Goal: Task Accomplishment & Management: Manage account settings

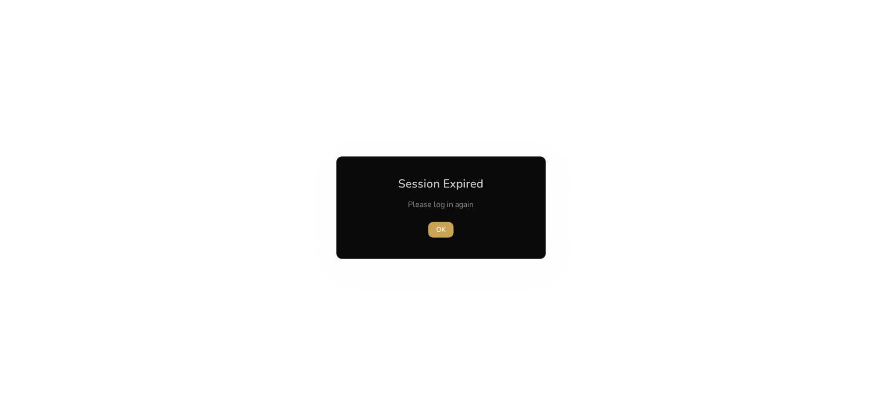
click at [446, 226] on span "button" at bounding box center [440, 229] width 25 height 23
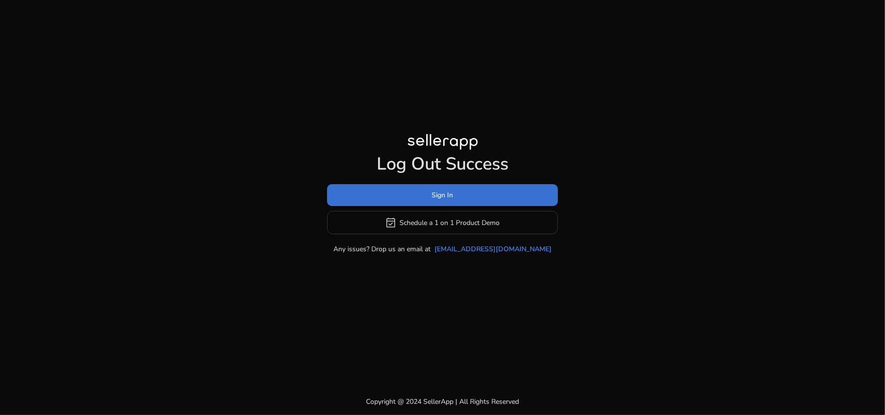
click at [450, 197] on span "Sign In" at bounding box center [442, 195] width 21 height 10
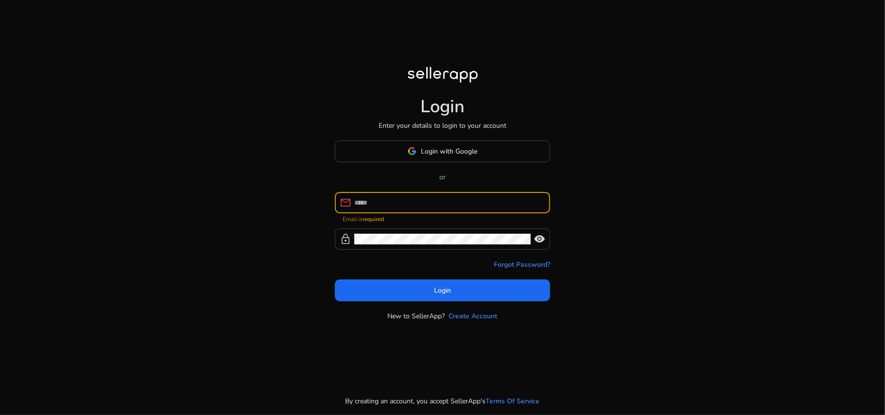
paste input "**********"
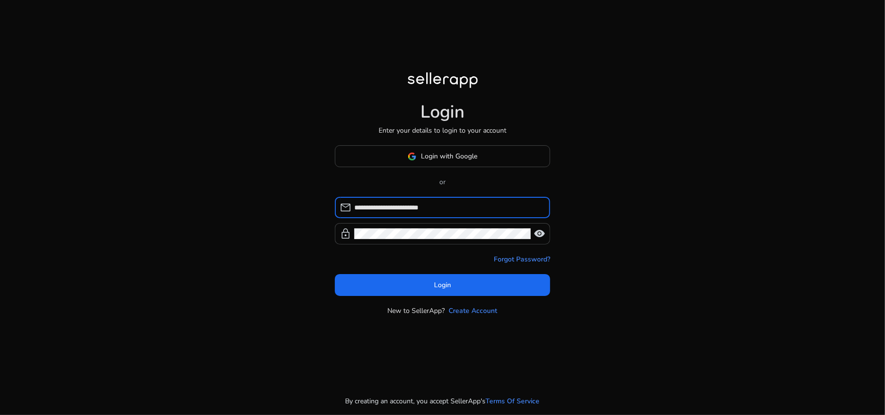
type input "**********"
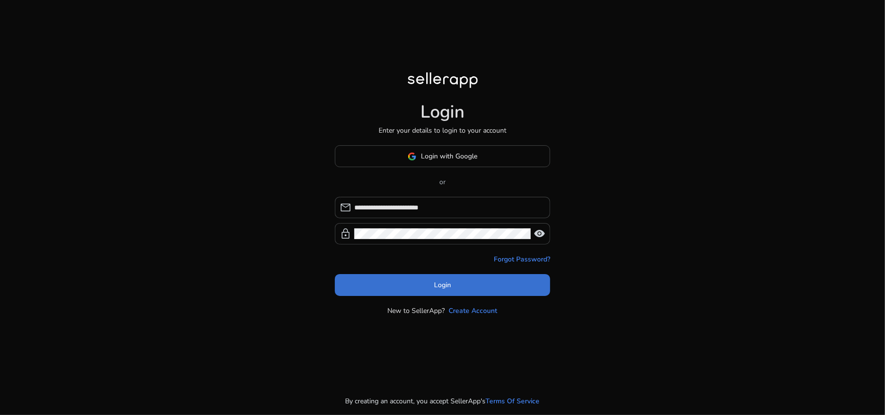
click at [436, 287] on span "Login" at bounding box center [442, 285] width 17 height 10
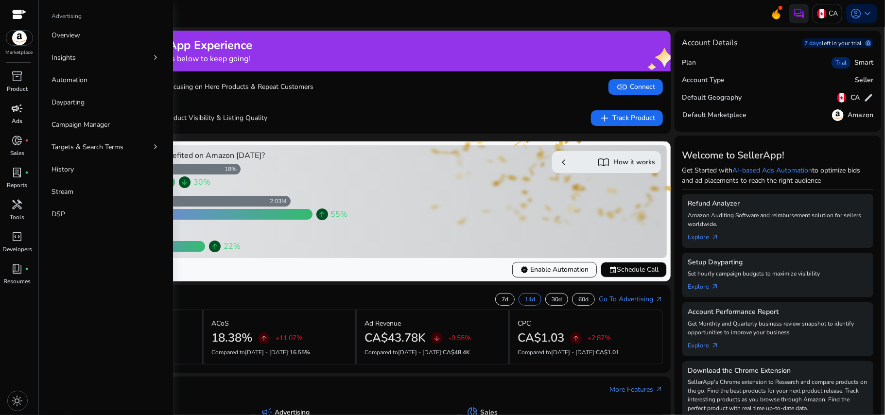
click at [13, 110] on span "campaign" at bounding box center [18, 109] width 12 height 12
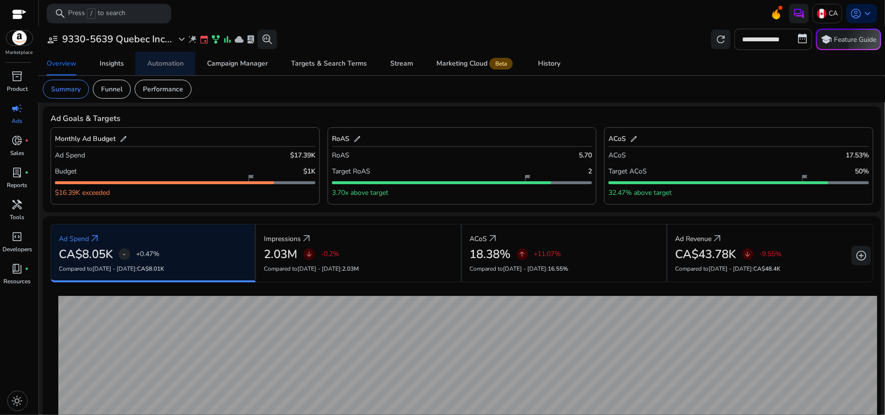
click at [149, 62] on div "Automation" at bounding box center [165, 63] width 36 height 7
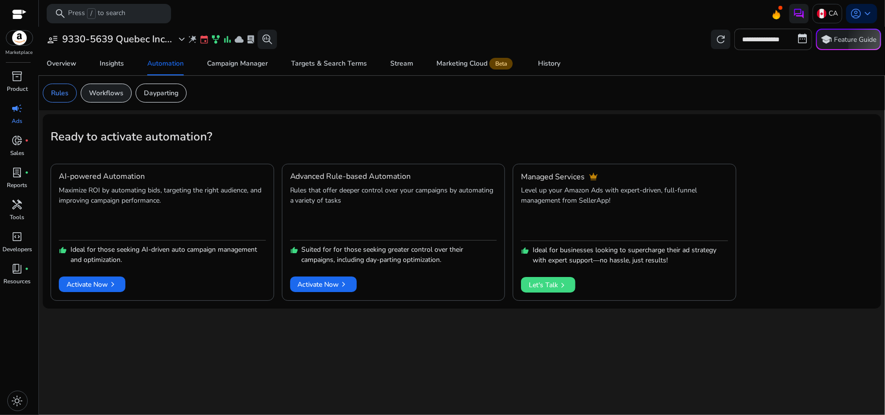
click at [113, 92] on p "Workflows" at bounding box center [106, 93] width 35 height 10
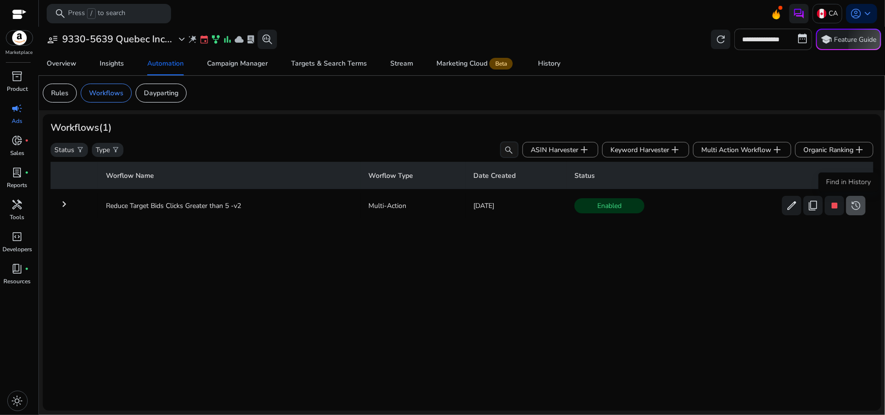
click at [852, 207] on span "history" at bounding box center [856, 206] width 12 height 12
click at [819, 12] on img at bounding box center [822, 14] width 10 height 10
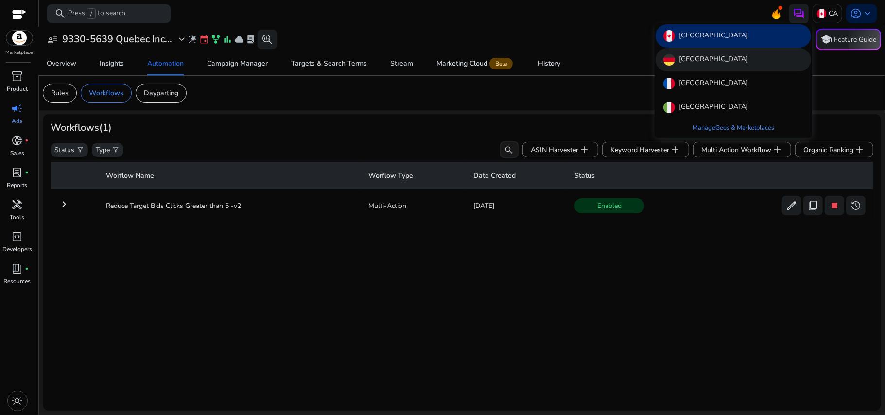
click at [724, 64] on div "[GEOGRAPHIC_DATA]" at bounding box center [734, 59] width 156 height 23
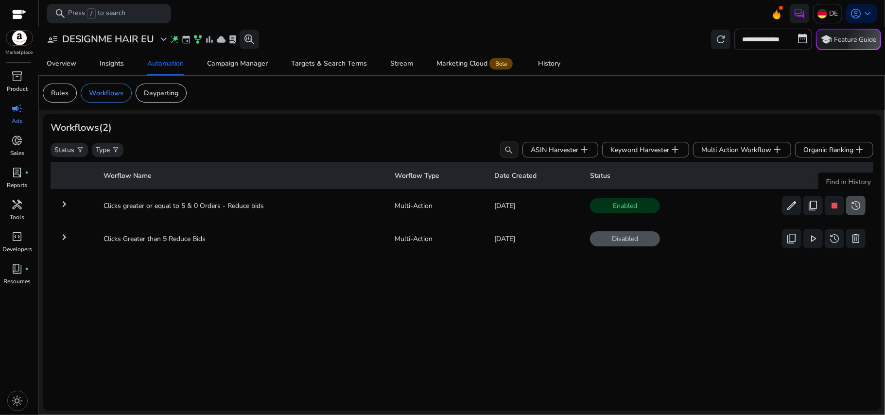
click at [850, 206] on span "history" at bounding box center [856, 206] width 12 height 12
click at [57, 92] on p "Rules" at bounding box center [60, 93] width 18 height 10
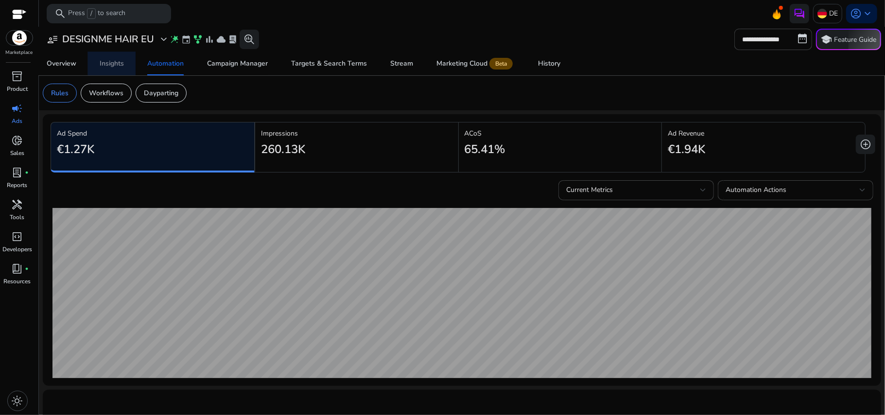
click at [117, 61] on div "Insights" at bounding box center [112, 63] width 24 height 7
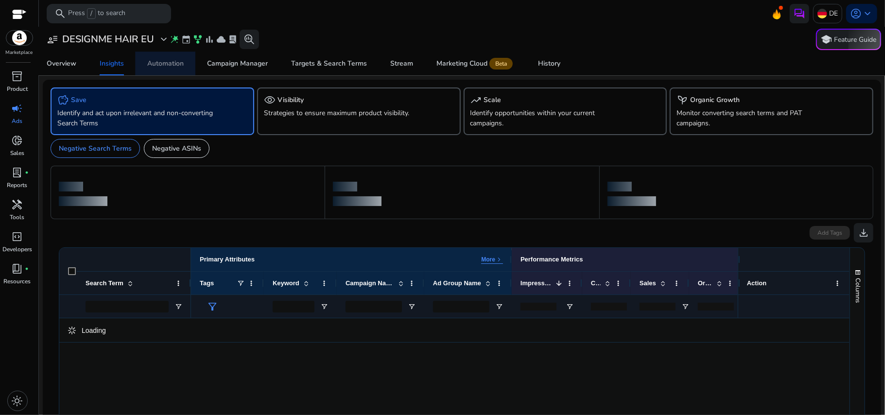
click at [156, 63] on div "Automation" at bounding box center [165, 63] width 36 height 7
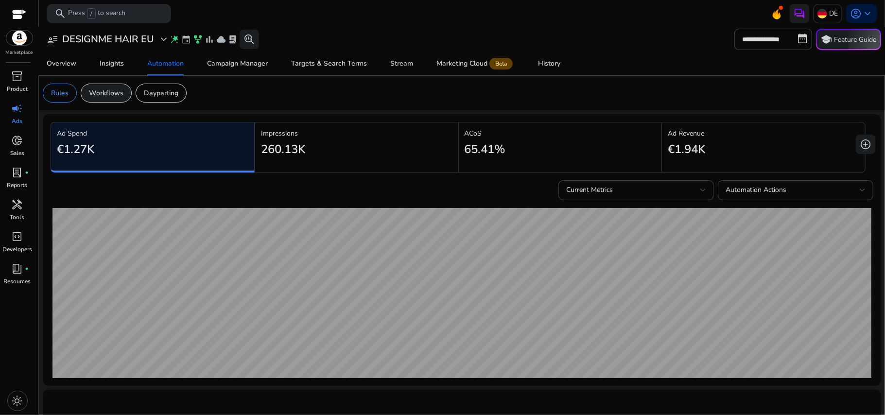
click at [115, 96] on p "Workflows" at bounding box center [106, 93] width 35 height 10
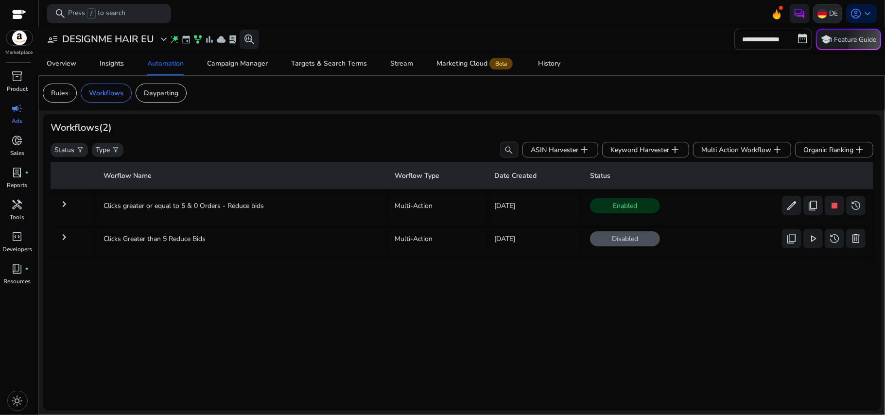
click at [829, 19] on p "DE" at bounding box center [833, 13] width 9 height 17
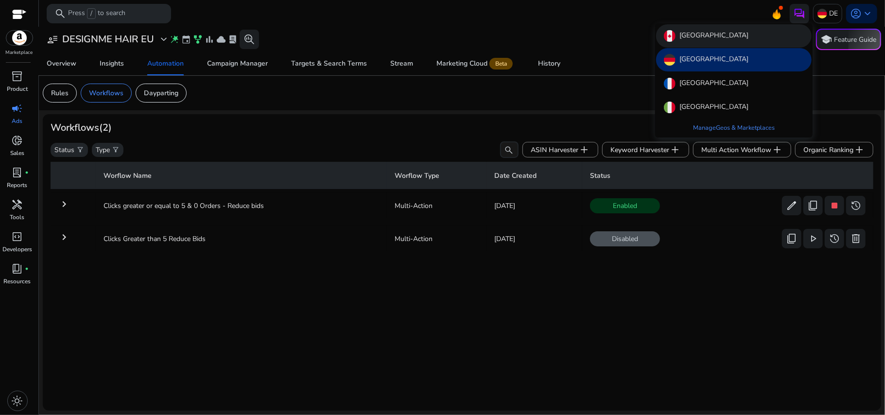
click at [731, 37] on div "[GEOGRAPHIC_DATA]" at bounding box center [734, 35] width 156 height 23
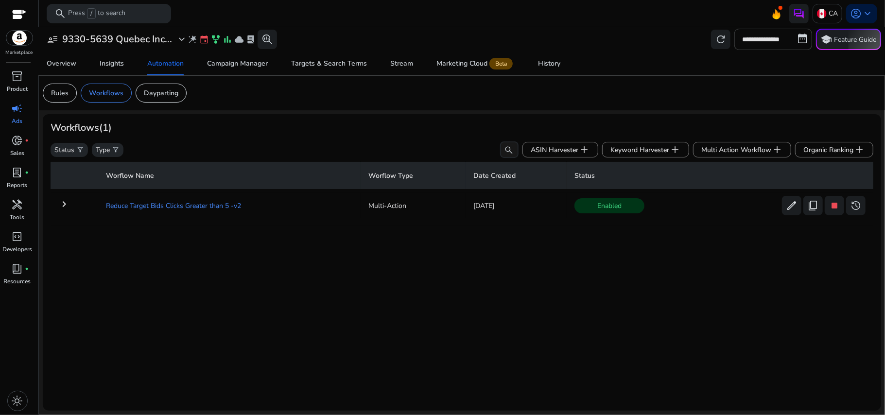
click at [338, 203] on td "Reduce Target Bids Clicks Greater than 5 -v2" at bounding box center [229, 205] width 263 height 25
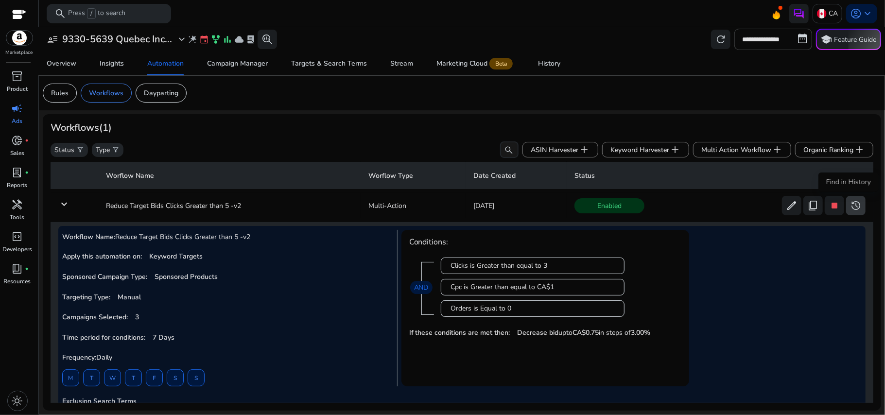
click at [853, 197] on span at bounding box center [856, 205] width 19 height 23
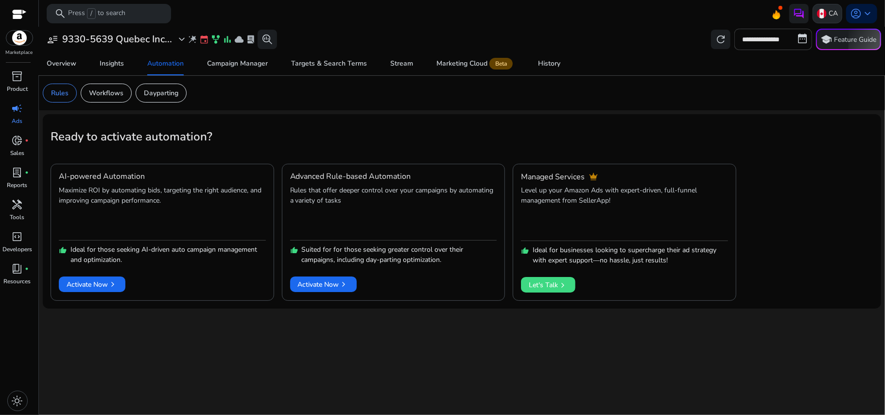
click at [821, 12] on img at bounding box center [822, 14] width 10 height 10
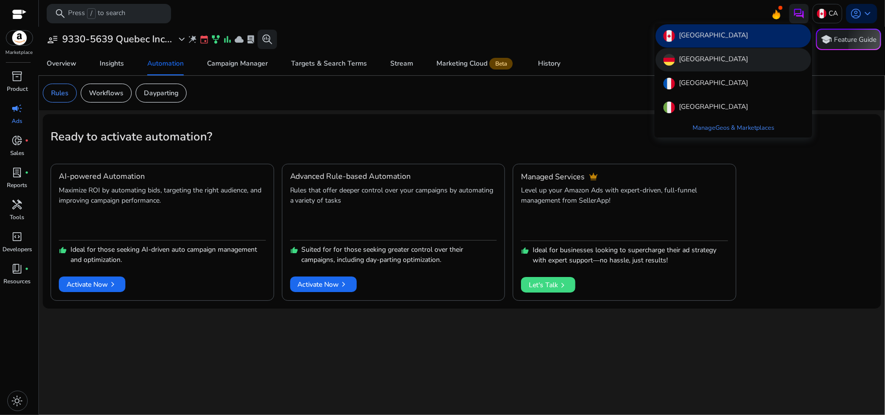
click at [765, 57] on div "[GEOGRAPHIC_DATA]" at bounding box center [734, 59] width 156 height 23
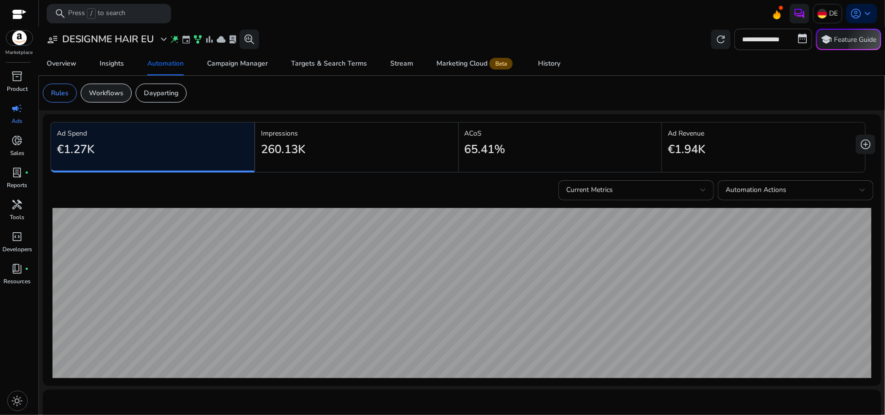
click at [106, 94] on p "Workflows" at bounding box center [106, 93] width 35 height 10
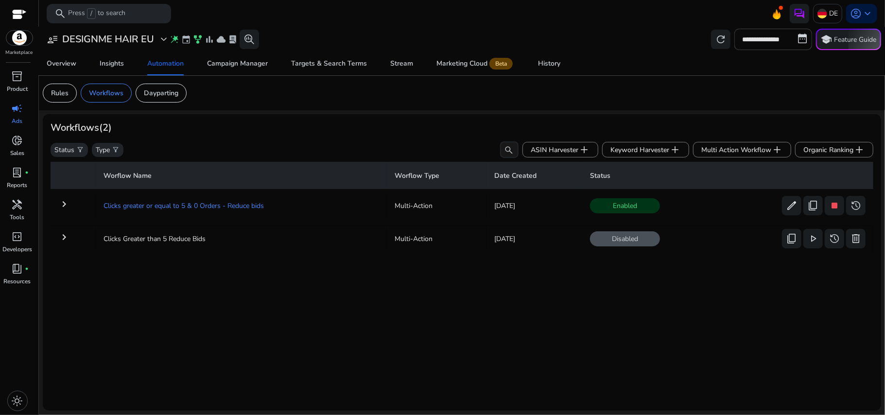
click at [314, 209] on td "Clicks greater or equal to 5 & 0 Orders - Reduce bids" at bounding box center [241, 205] width 291 height 25
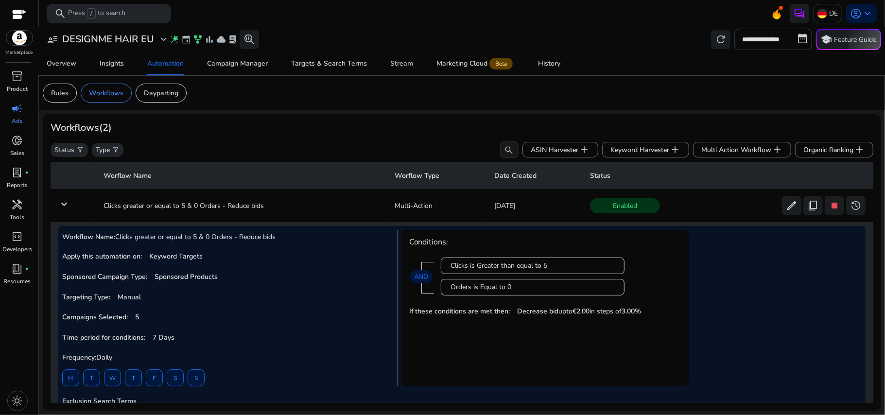
scroll to position [69, 0]
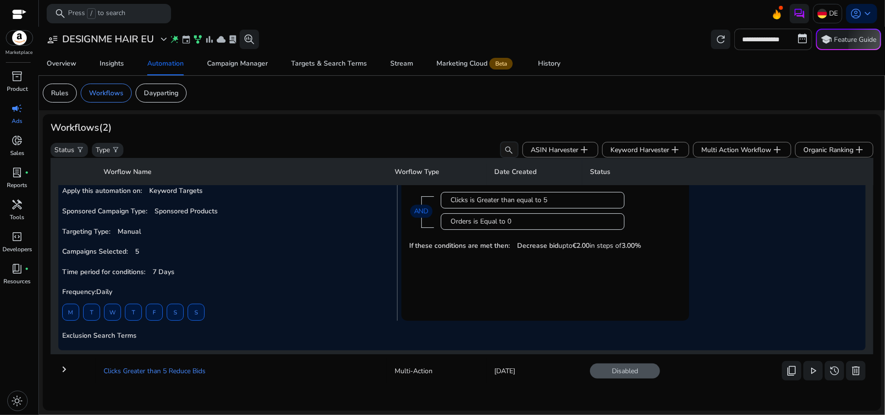
click at [191, 365] on td "Clicks Greater than 5 Reduce Bids" at bounding box center [241, 370] width 291 height 25
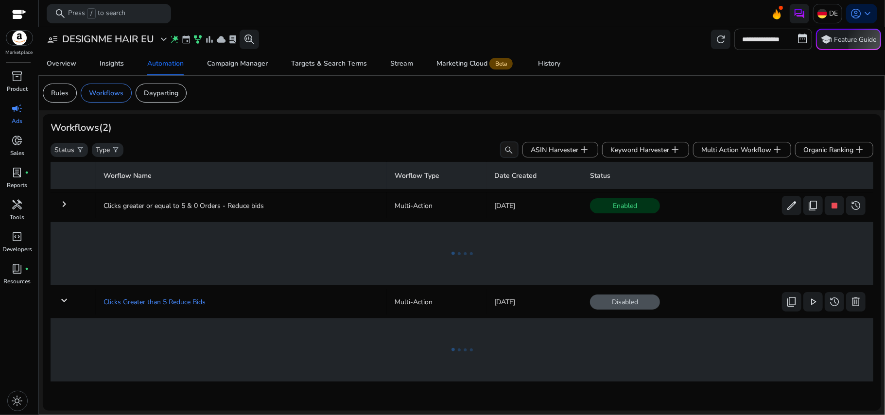
scroll to position [0, 0]
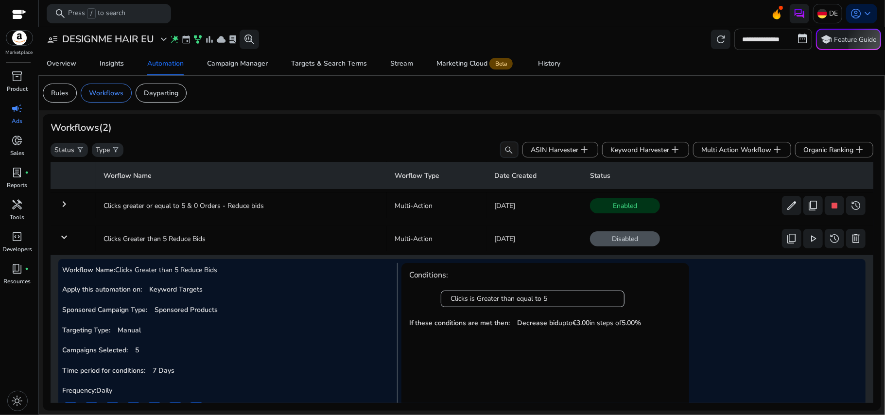
click at [697, 237] on div "Disabled content_copy play_arrow history delete more_horiz" at bounding box center [728, 238] width 276 height 19
click at [61, 240] on mat-icon "keyboard_arrow_down" at bounding box center [64, 237] width 12 height 12
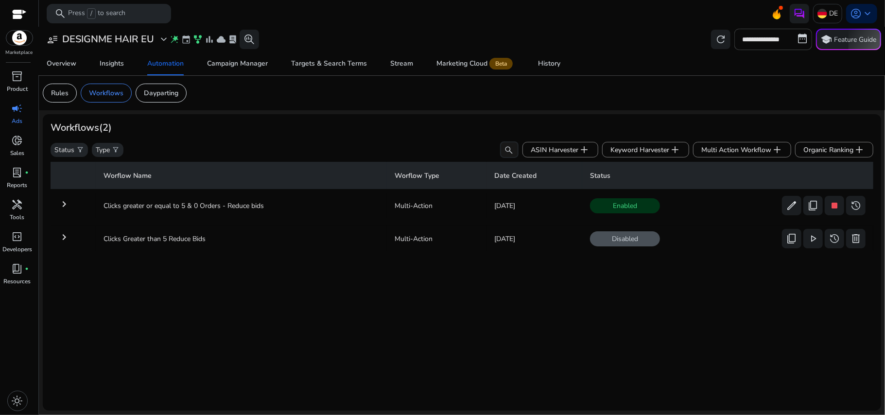
click at [677, 218] on td "Enabled edit content_copy stop history more_horiz" at bounding box center [727, 205] width 291 height 25
click at [65, 206] on mat-icon "keyboard_arrow_right" at bounding box center [64, 204] width 12 height 12
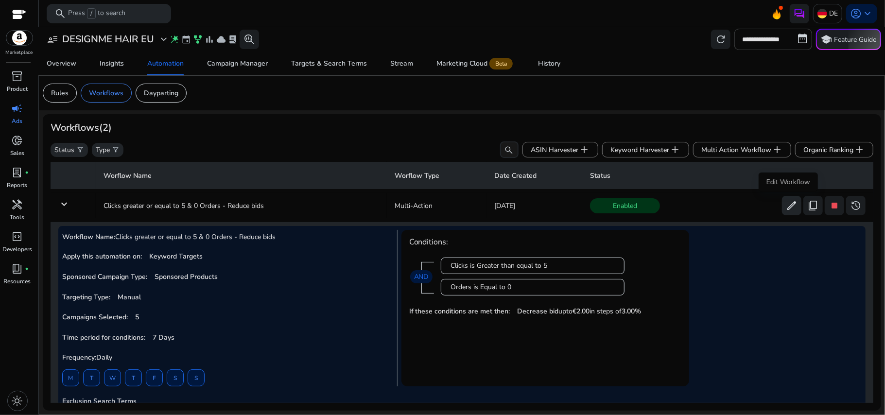
click at [786, 209] on span "edit" at bounding box center [792, 206] width 12 height 12
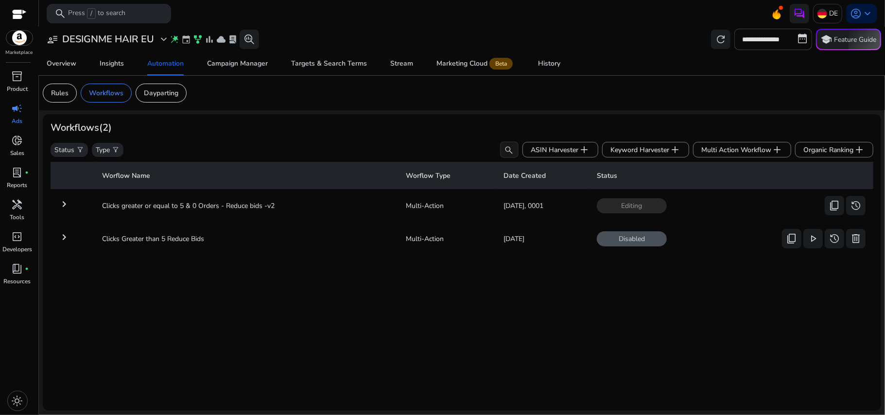
click at [62, 202] on mat-icon "keyboard_arrow_right" at bounding box center [64, 204] width 12 height 12
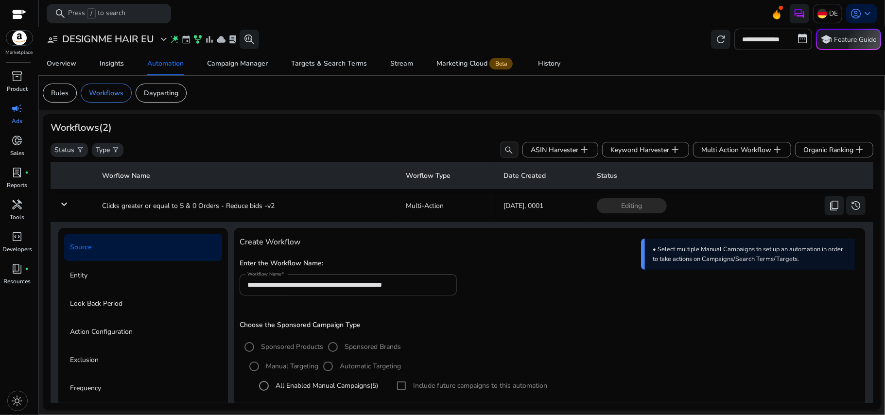
scroll to position [187, 0]
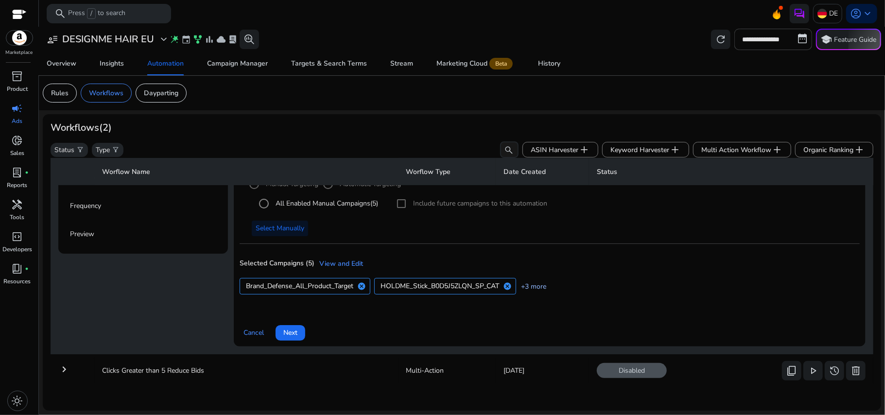
click at [545, 284] on link "+3 more" at bounding box center [531, 287] width 30 height 10
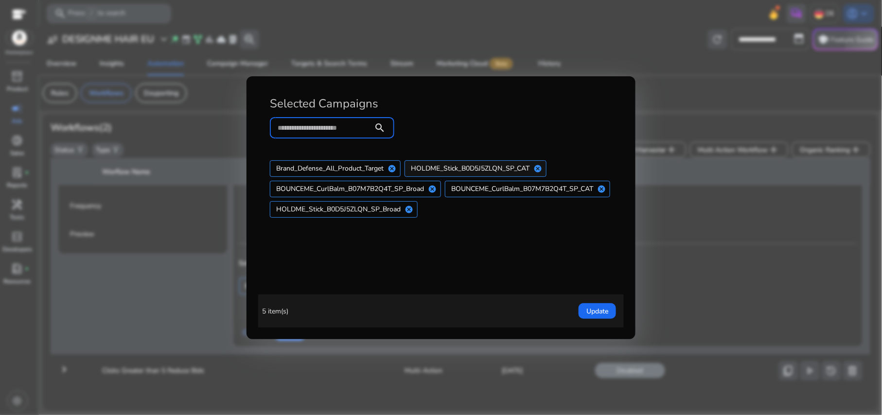
click at [465, 171] on span "HOLDME_Stick_B0D5J5ZLQN_SP_CAT" at bounding box center [470, 168] width 119 height 10
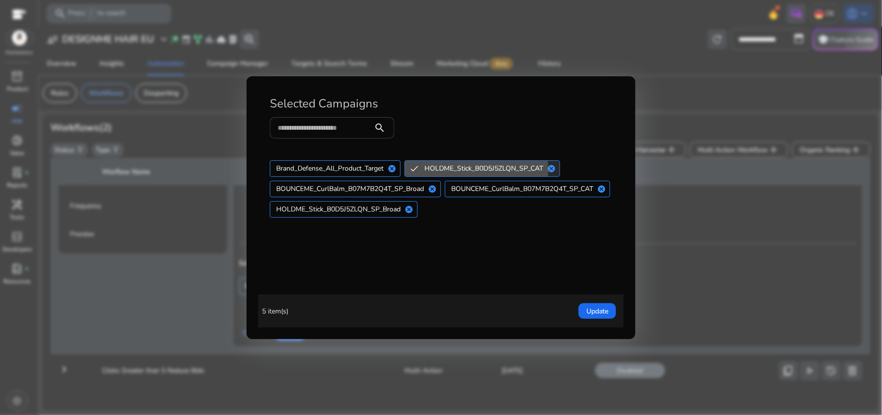
click at [465, 171] on span "HOLDME_Stick_B0D5J5ZLQN_SP_CAT" at bounding box center [483, 168] width 119 height 10
click at [605, 312] on span "Update" at bounding box center [597, 311] width 22 height 10
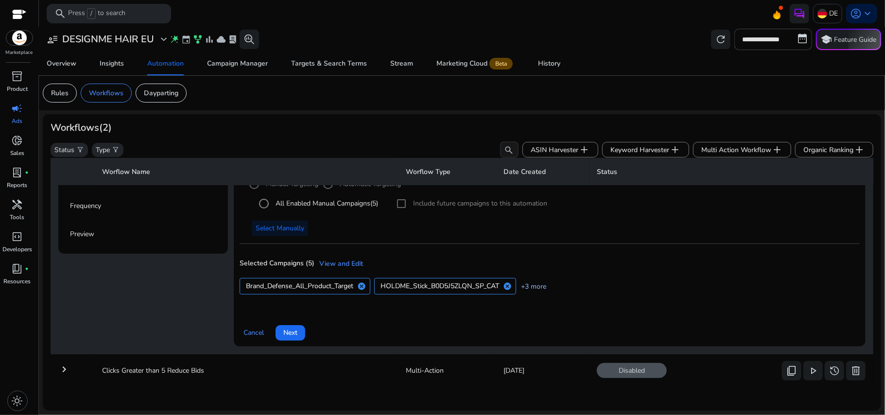
click at [540, 284] on link "+3 more" at bounding box center [531, 287] width 30 height 10
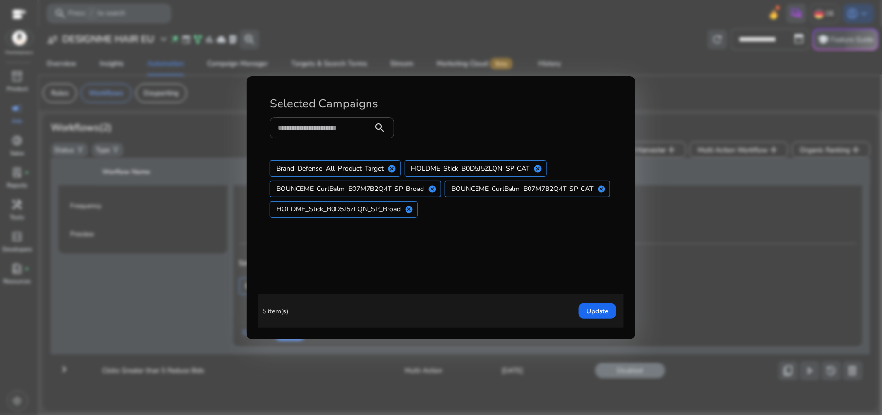
click at [714, 253] on div at bounding box center [441, 207] width 882 height 415
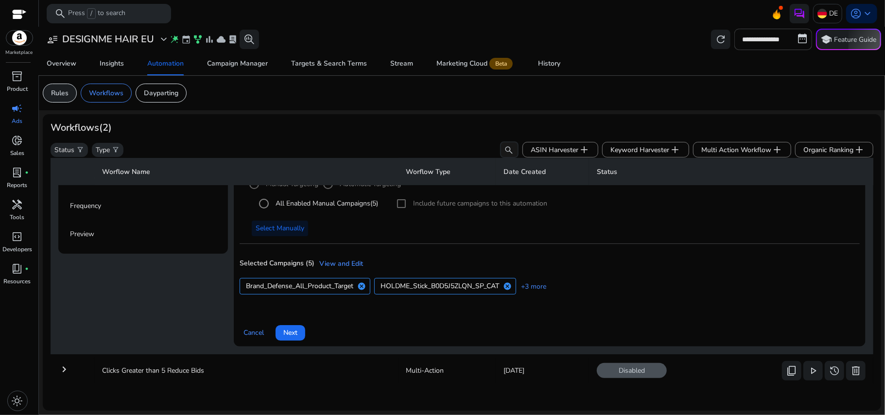
click at [64, 94] on p "Rules" at bounding box center [60, 93] width 18 height 10
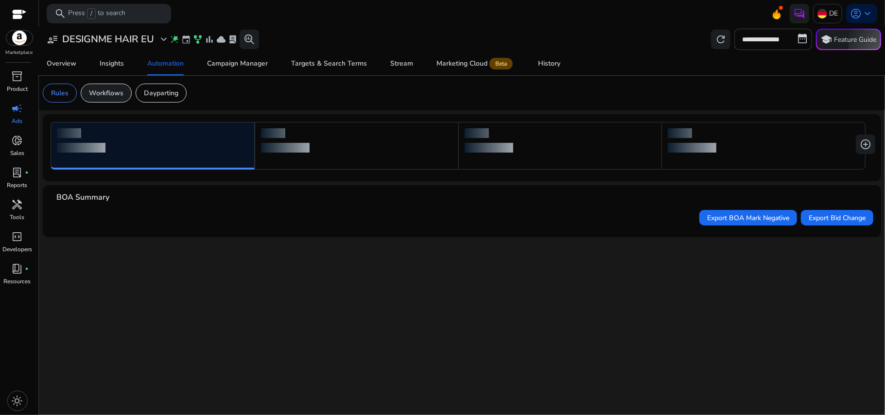
click at [105, 92] on p "Workflows" at bounding box center [106, 93] width 35 height 10
